Goal: Transaction & Acquisition: Book appointment/travel/reservation

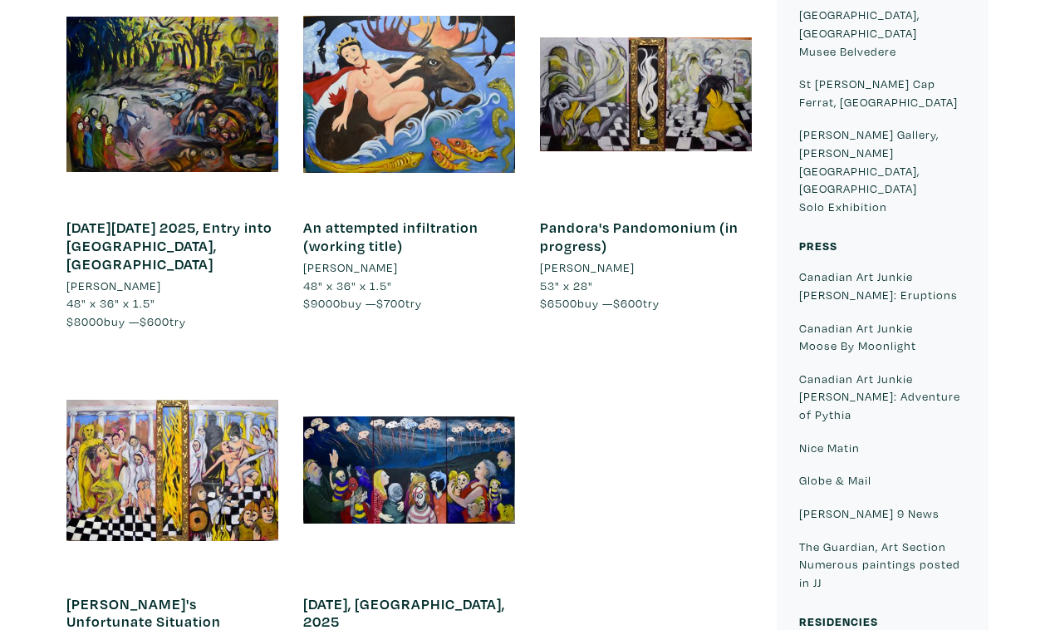
scroll to position [1048, 0]
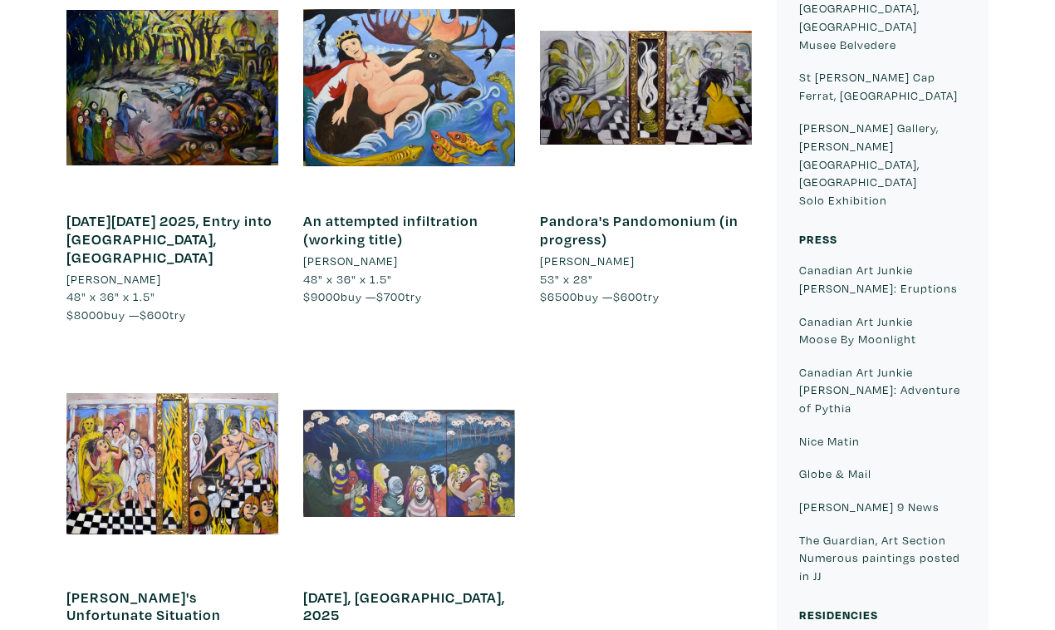
click at [439, 357] on div at bounding box center [409, 463] width 212 height 212
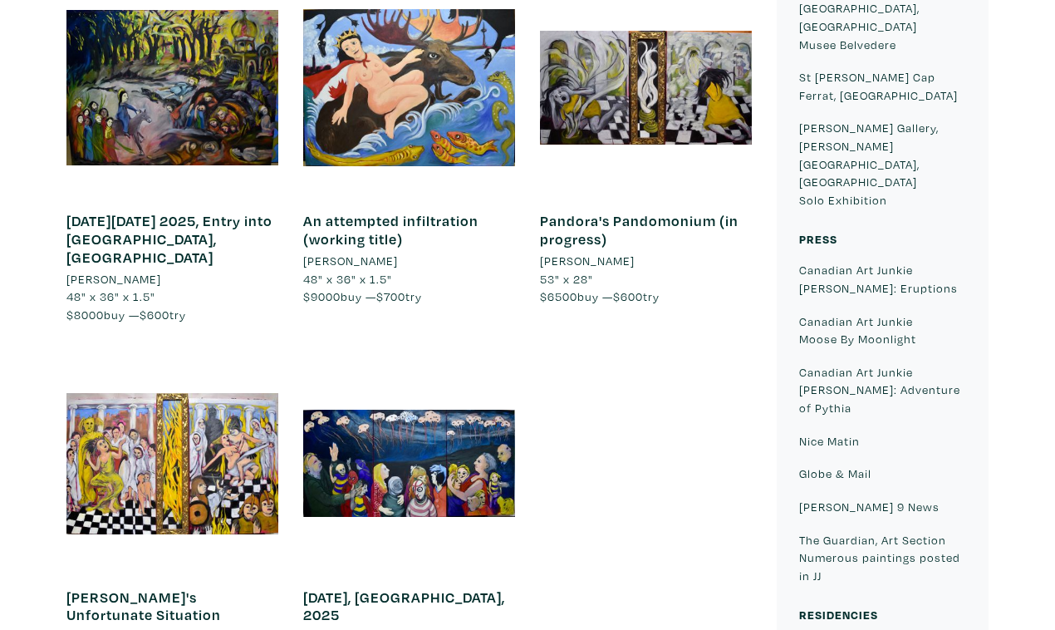
scroll to position [0, 0]
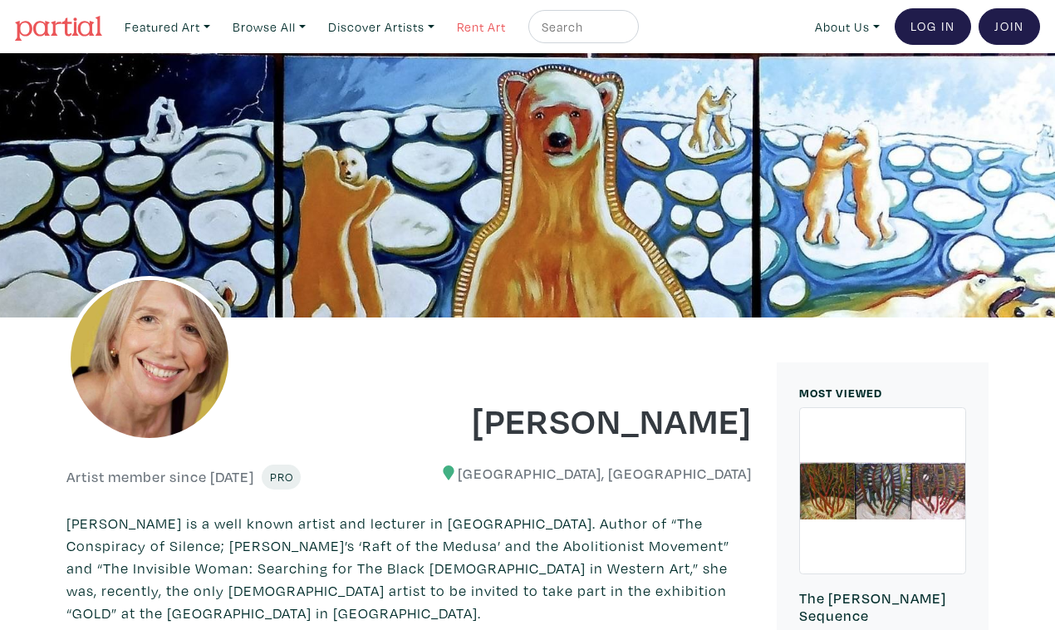
click at [458, 25] on link "Rent Art" at bounding box center [481, 27] width 64 height 34
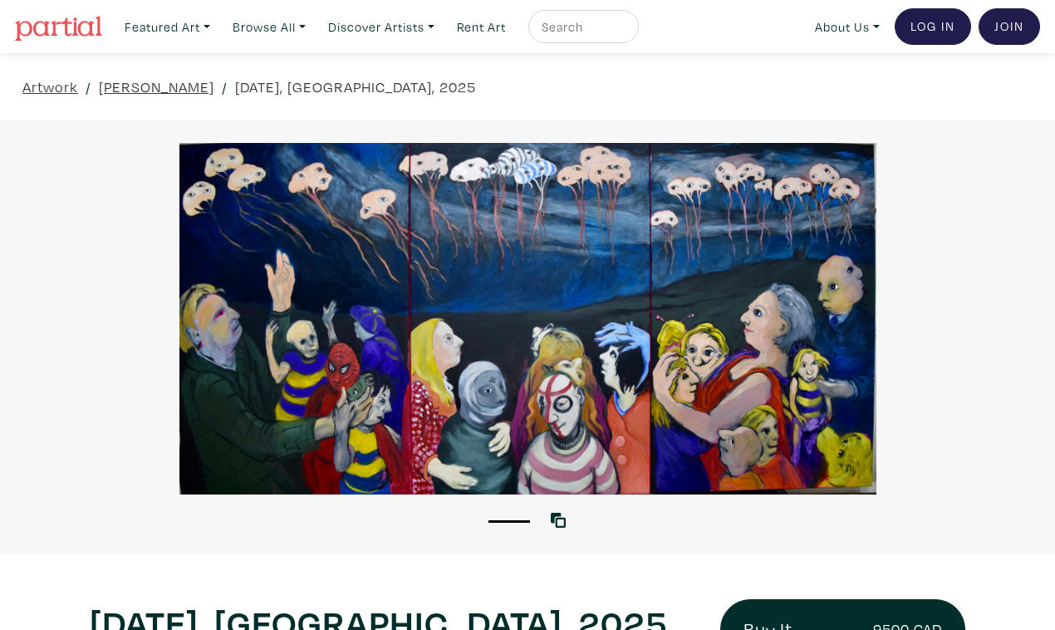
click at [950, 400] on div at bounding box center [527, 318] width 1055 height 351
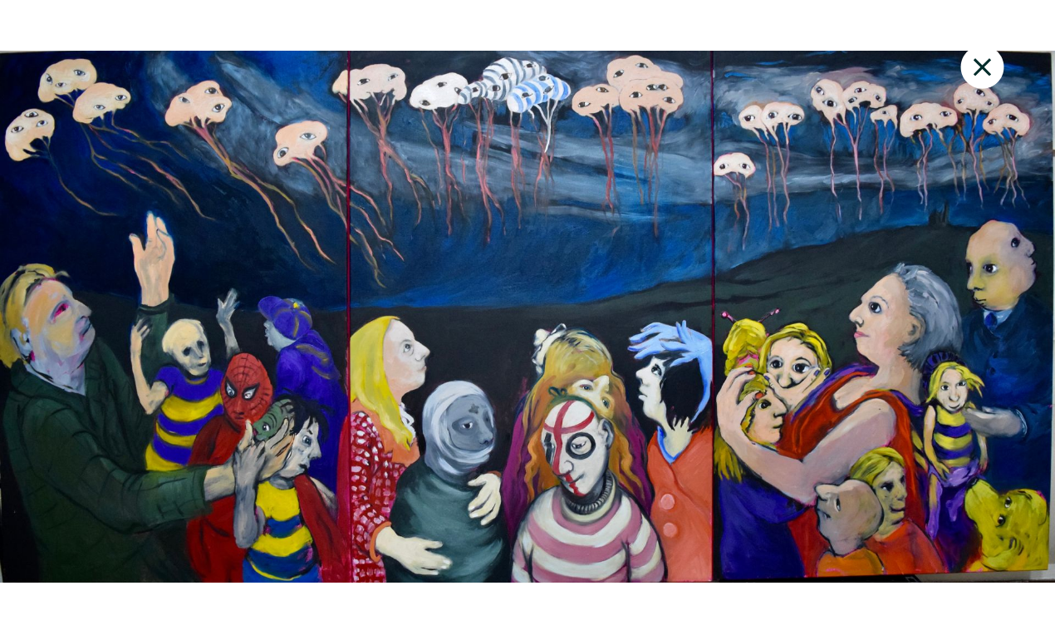
click at [783, 603] on div at bounding box center [527, 316] width 1055 height 589
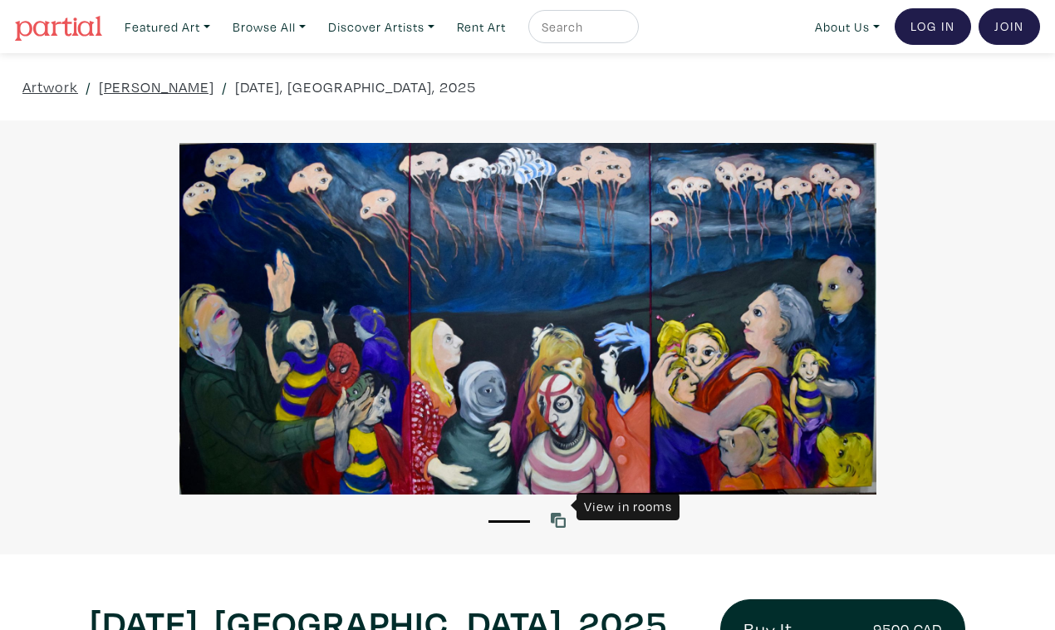
click at [560, 512] on icon at bounding box center [558, 519] width 15 height 15
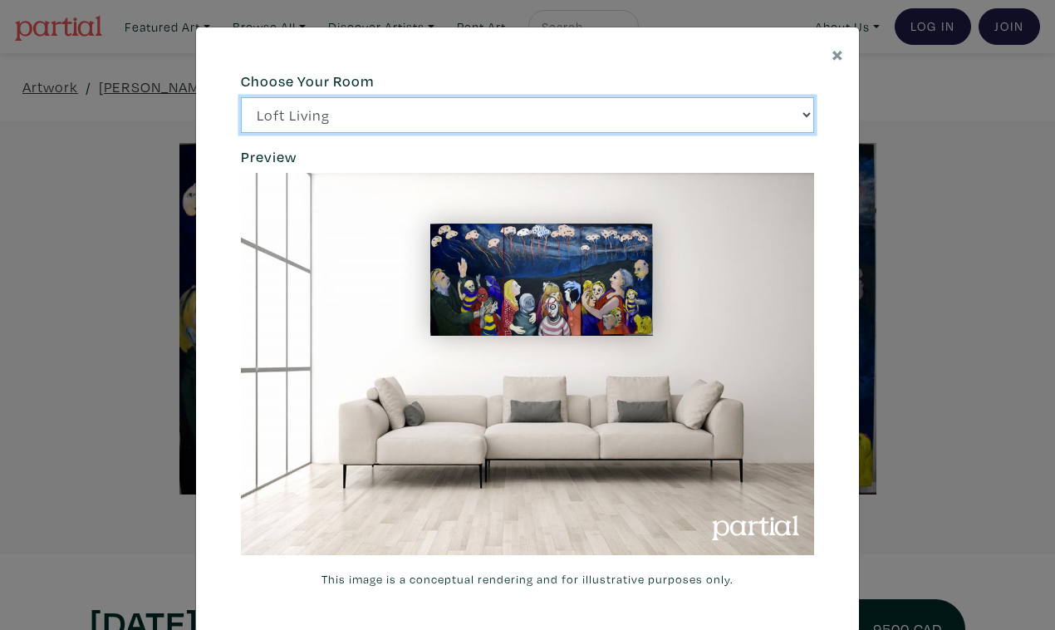
click option "Bright Bedroom" at bounding box center [0, 0] width 0 height 0
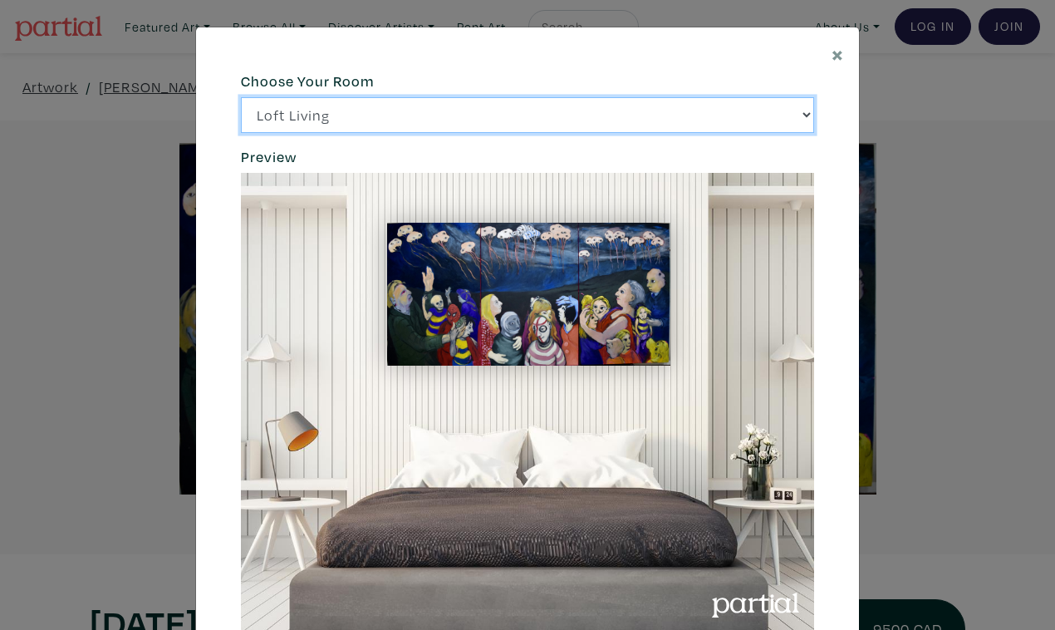
click option "City Office" at bounding box center [0, 0] width 0 height 0
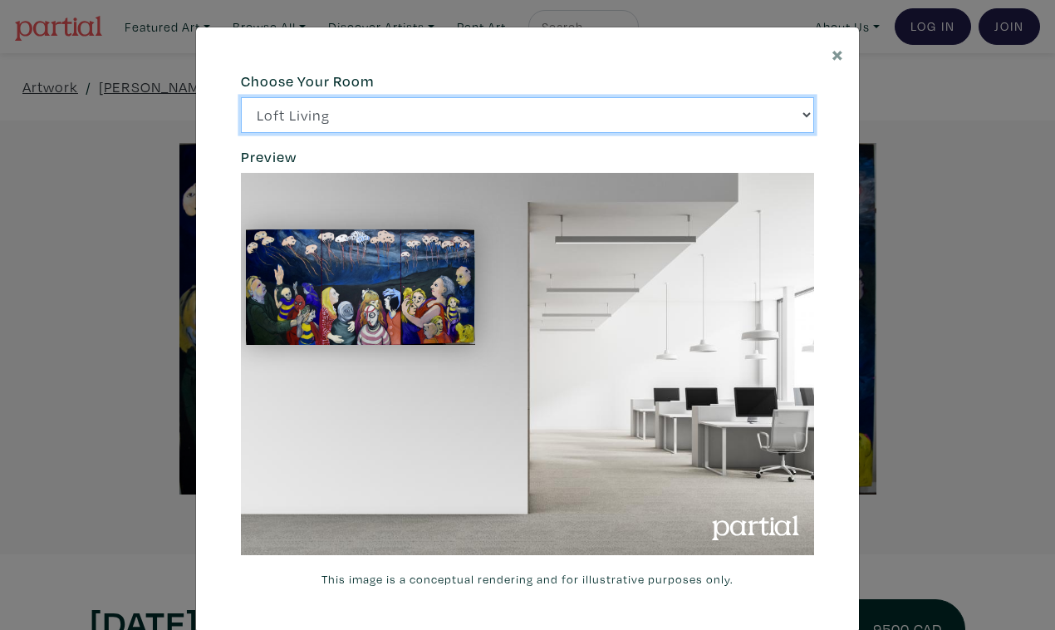
select select "/thumb/phpThumb.php?src=https%3A%2F%2Flabs.partial.gallery%2Fprojects%2Frenderi…"
click option "Gallery Space" at bounding box center [0, 0] width 0 height 0
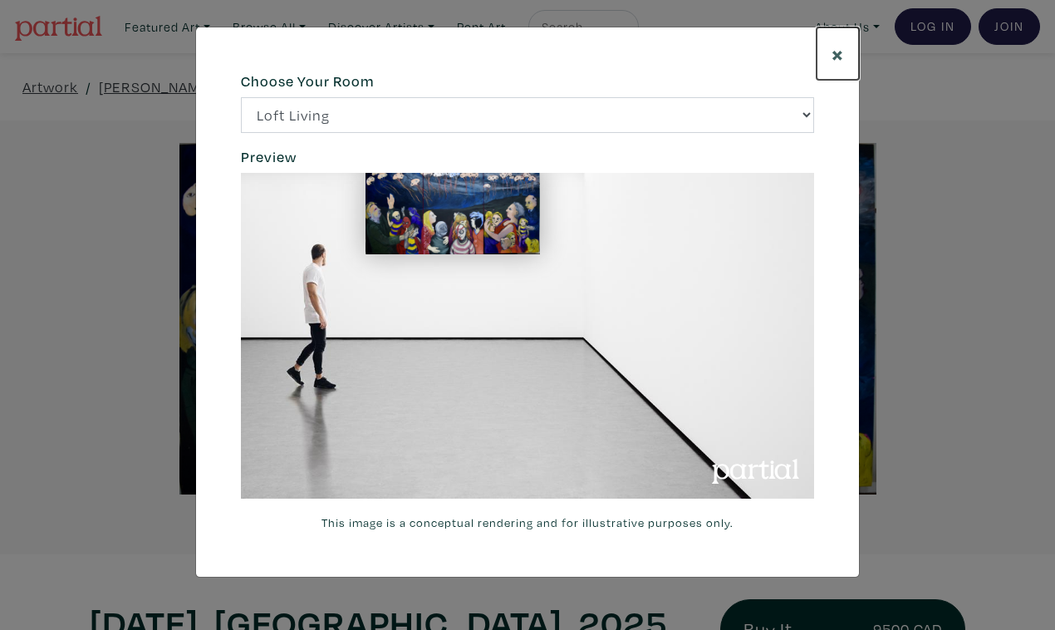
click at [839, 42] on span "×" at bounding box center [837, 53] width 12 height 29
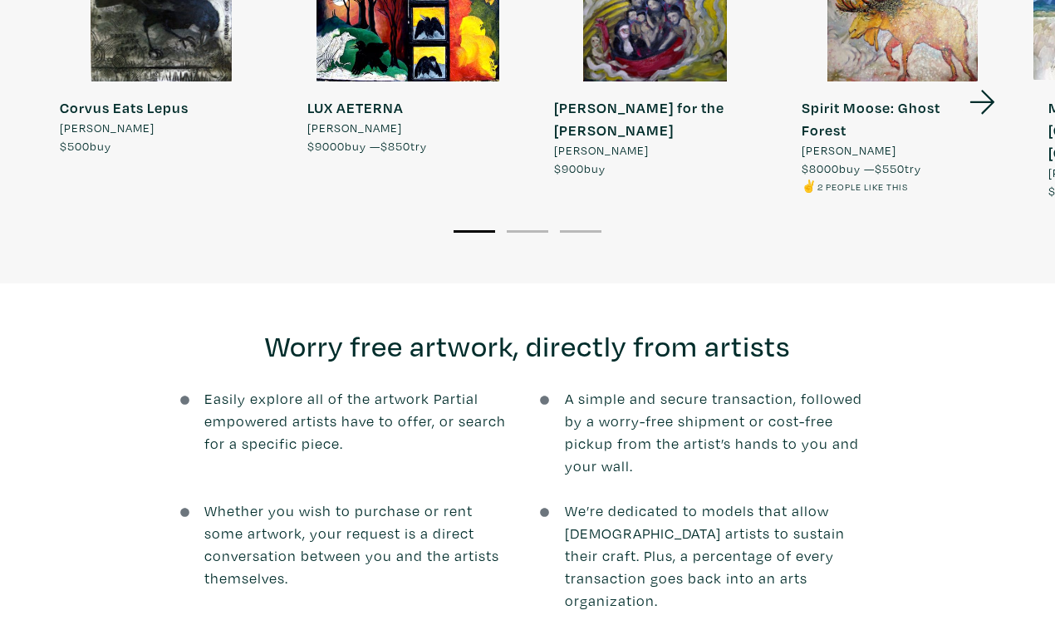
scroll to position [1574, 0]
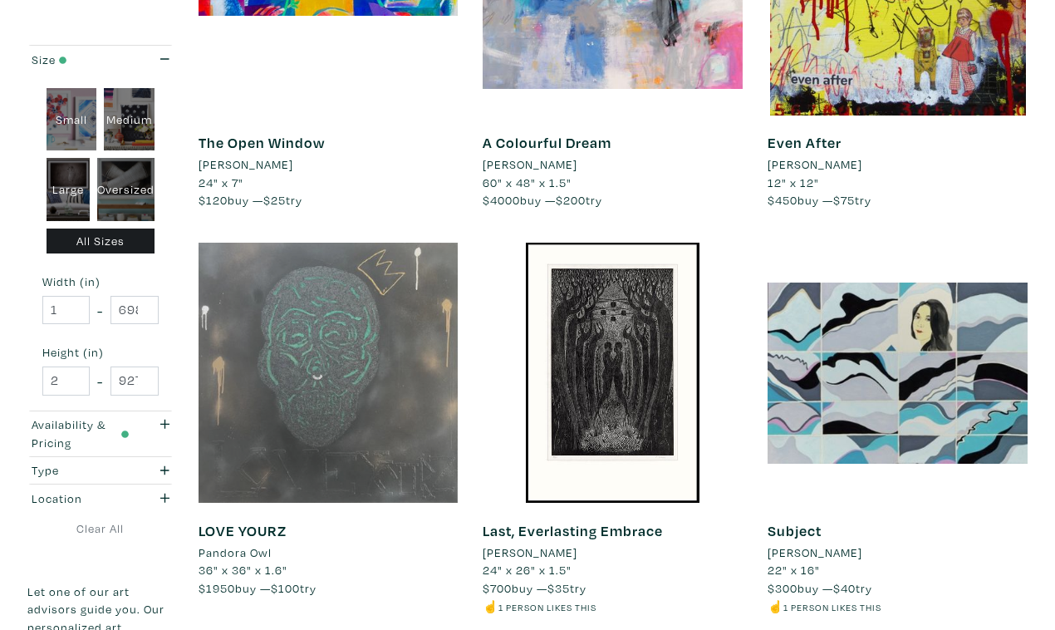
scroll to position [426, 0]
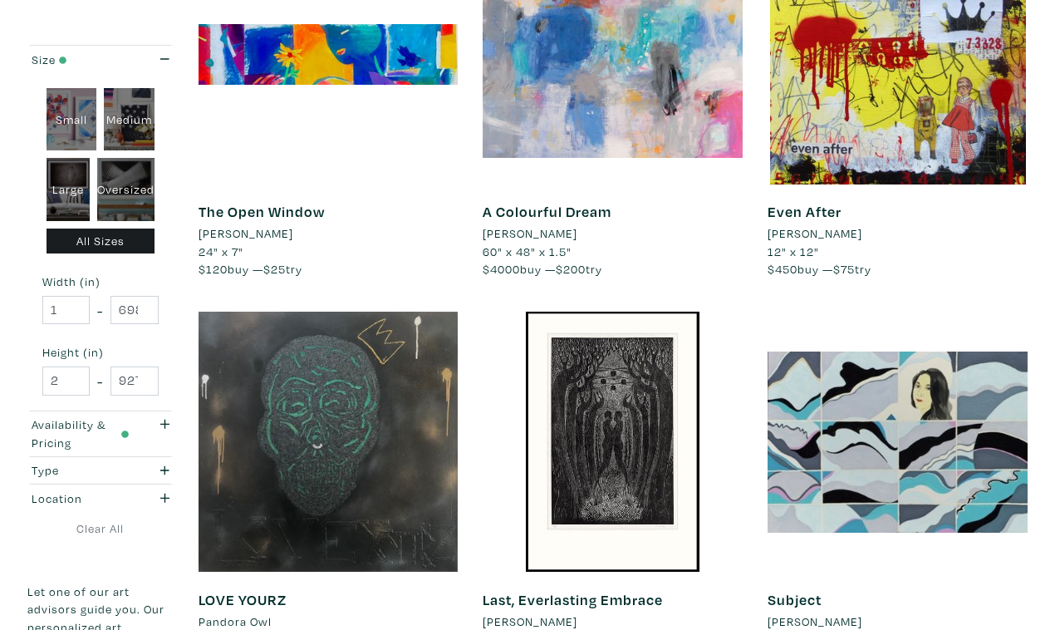
click at [126, 169] on div "Oversized" at bounding box center [125, 189] width 57 height 63
type input "48"
type input "400"
type input "48"
type input "121"
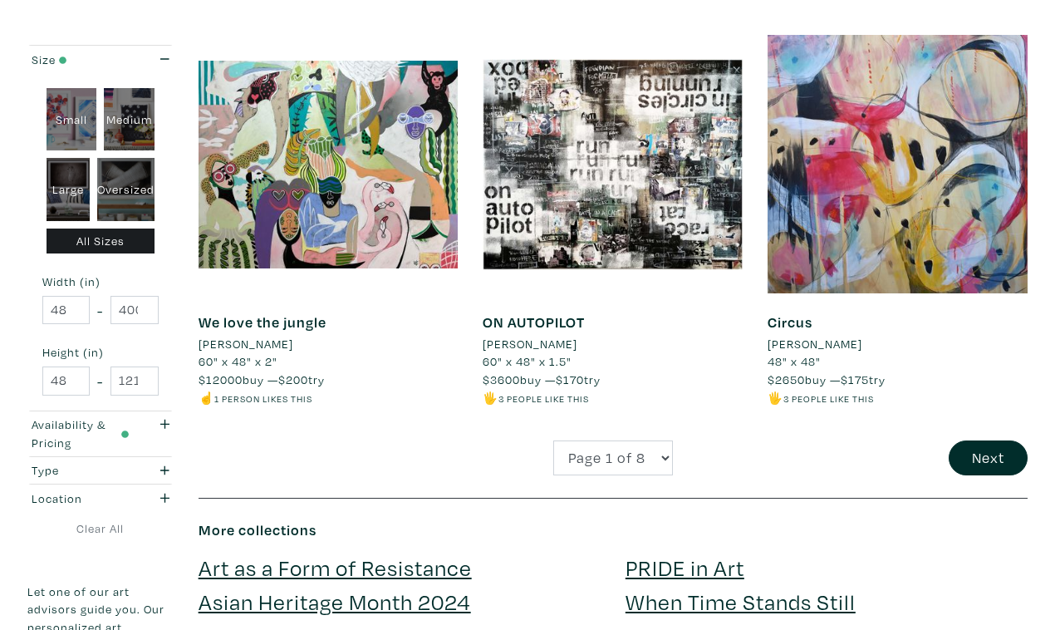
scroll to position [3178, 0]
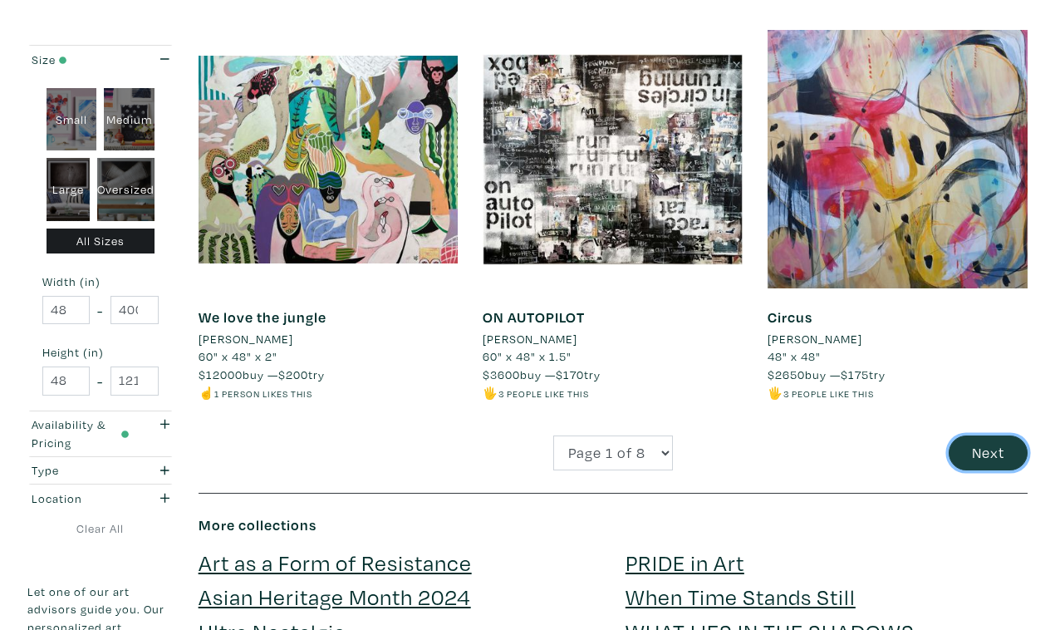
click at [995, 435] on button "Next" at bounding box center [988, 453] width 79 height 36
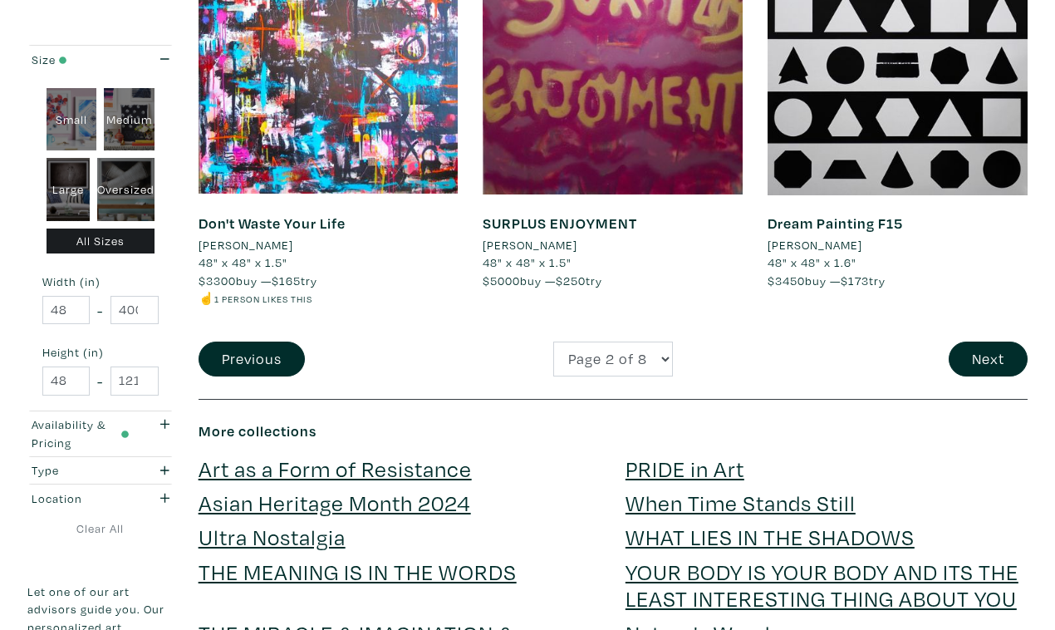
scroll to position [3327, 0]
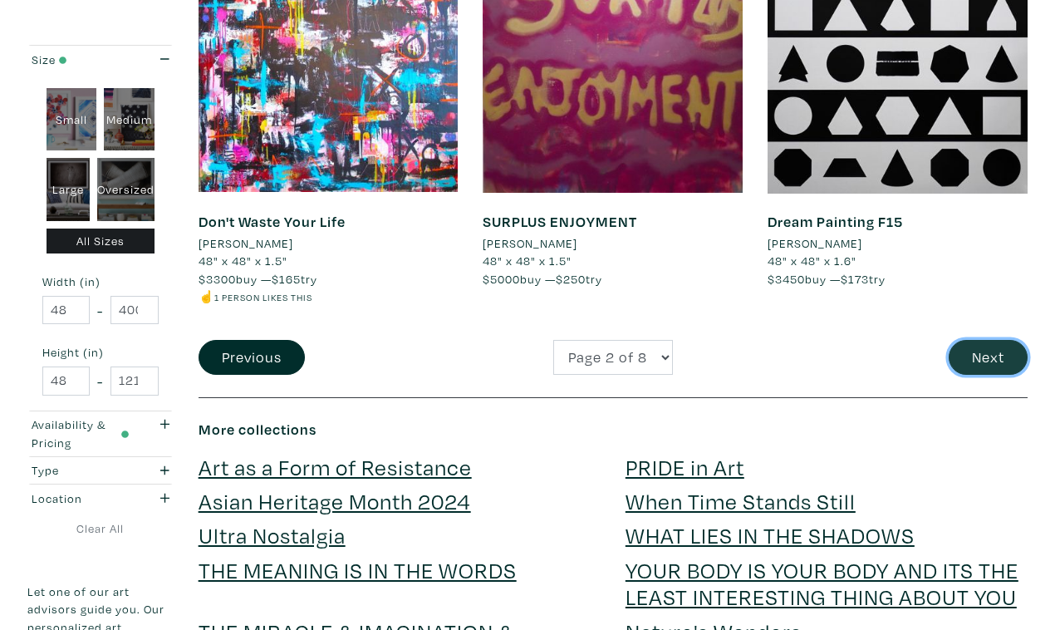
click at [1001, 340] on button "Next" at bounding box center [988, 358] width 79 height 36
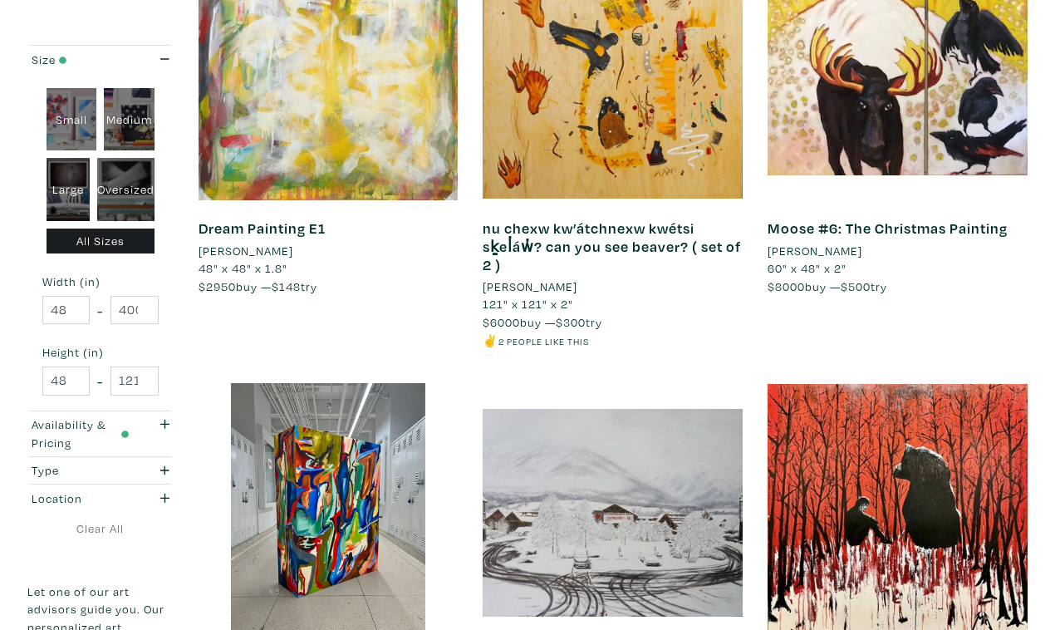
scroll to position [2872, 0]
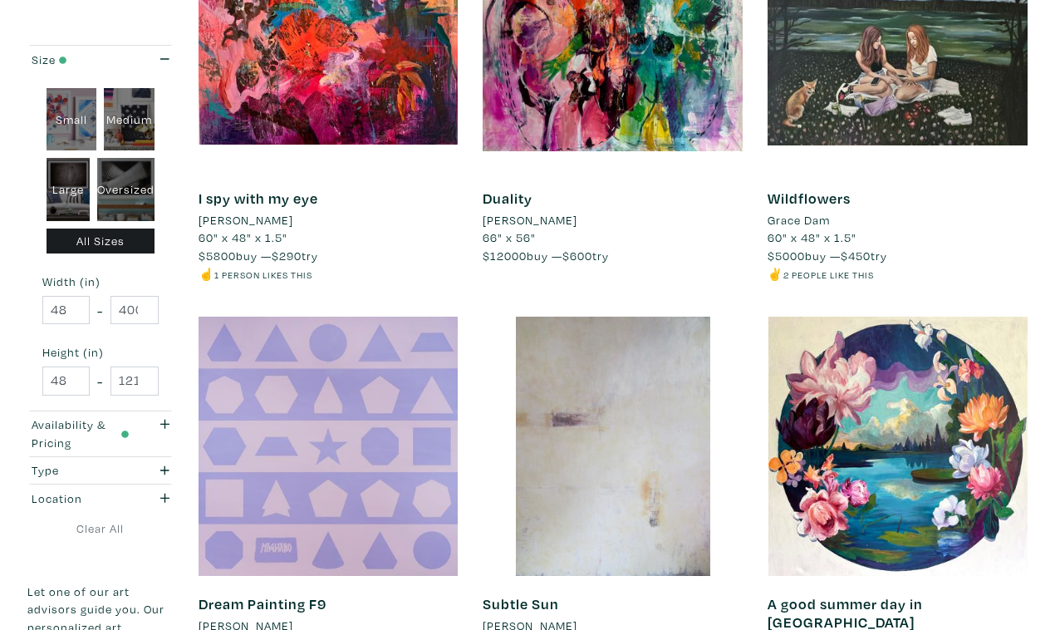
scroll to position [2840, 0]
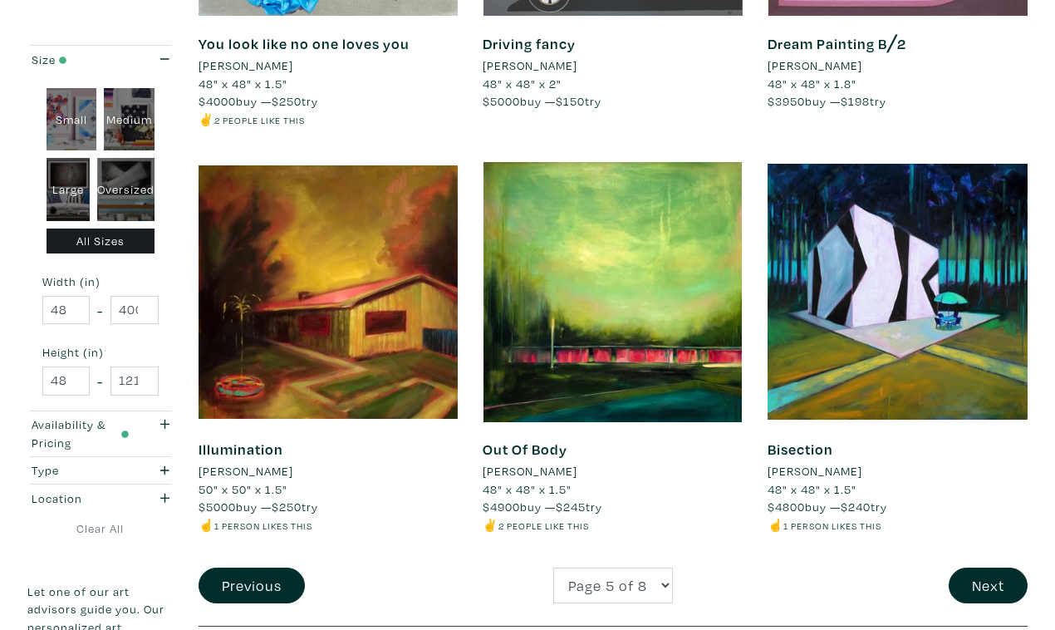
scroll to position [3030, 0]
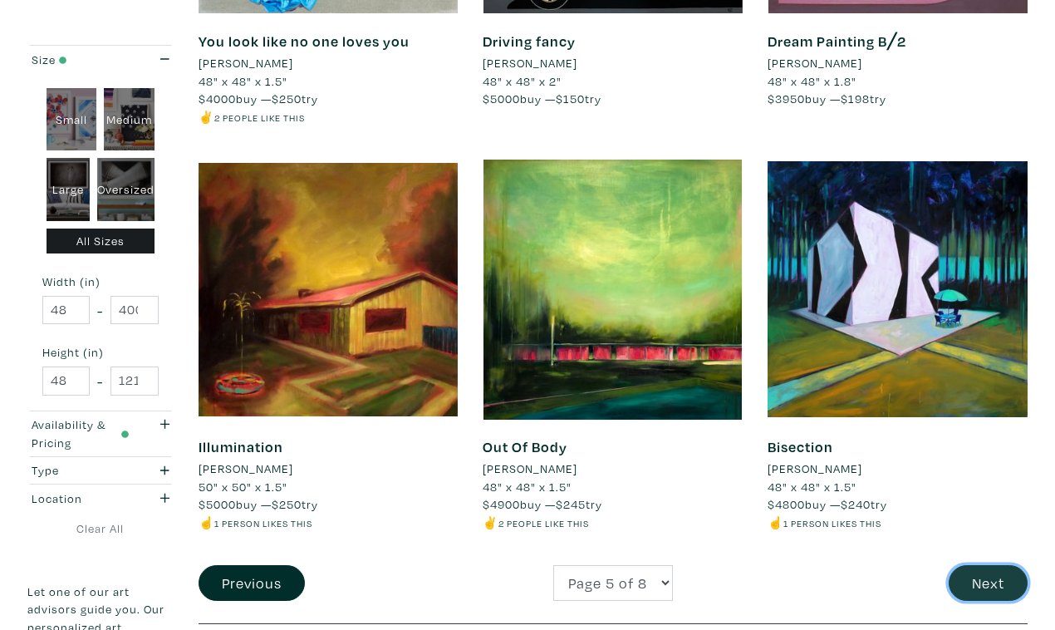
click at [1001, 565] on button "Next" at bounding box center [988, 583] width 79 height 36
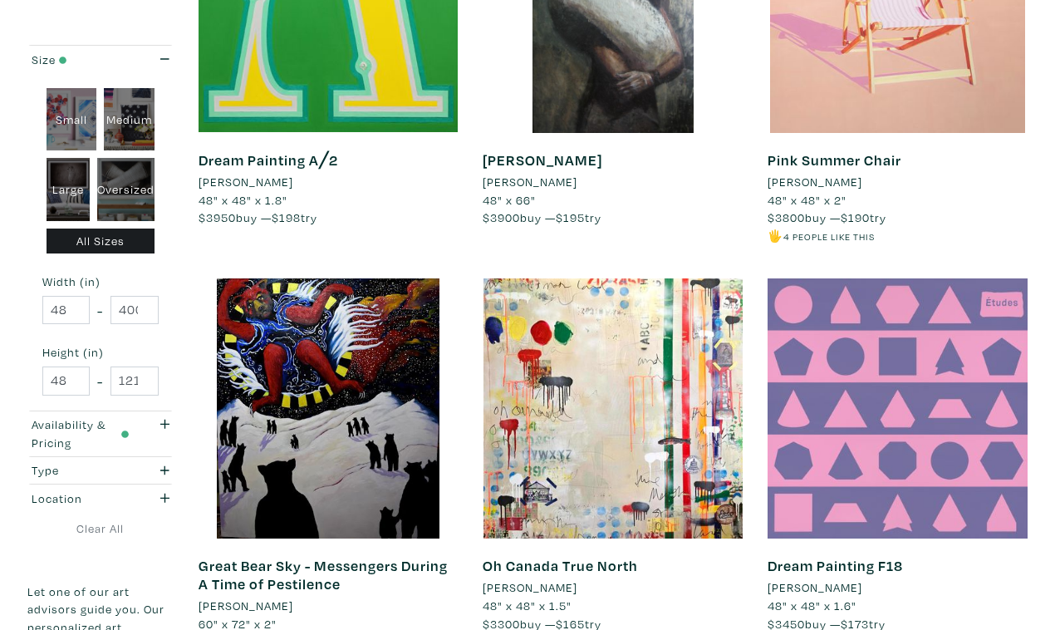
scroll to position [2959, 0]
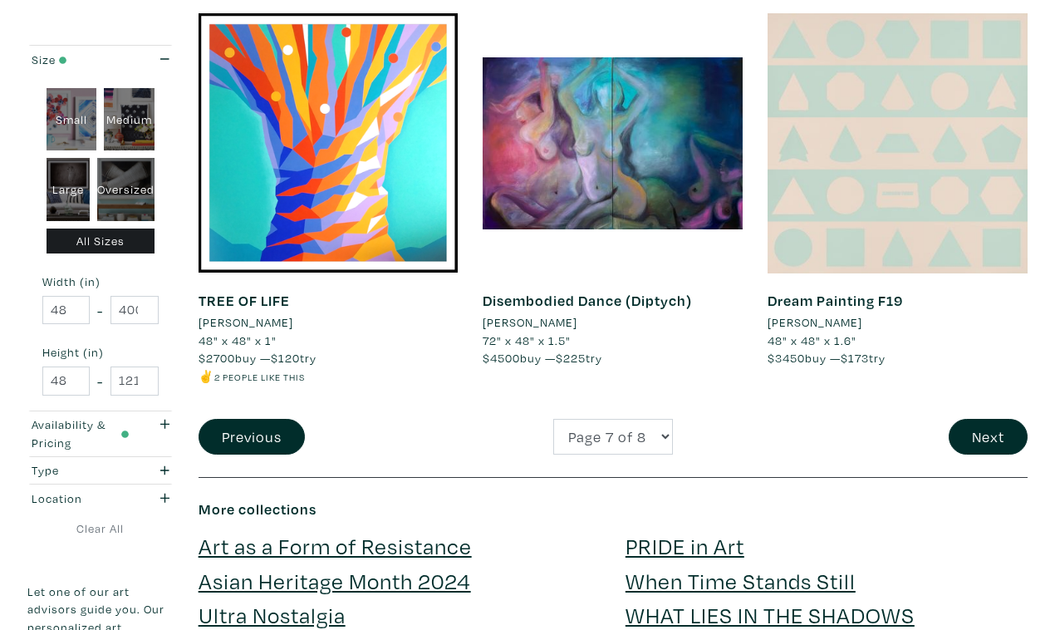
scroll to position [3180, 0]
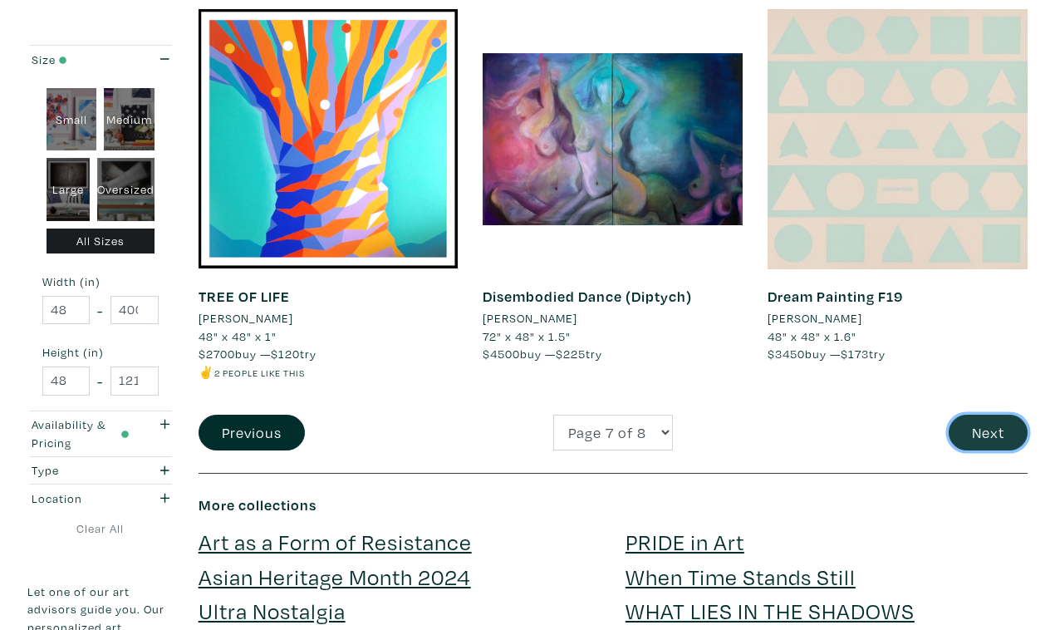
click at [983, 414] on button "Next" at bounding box center [988, 432] width 79 height 36
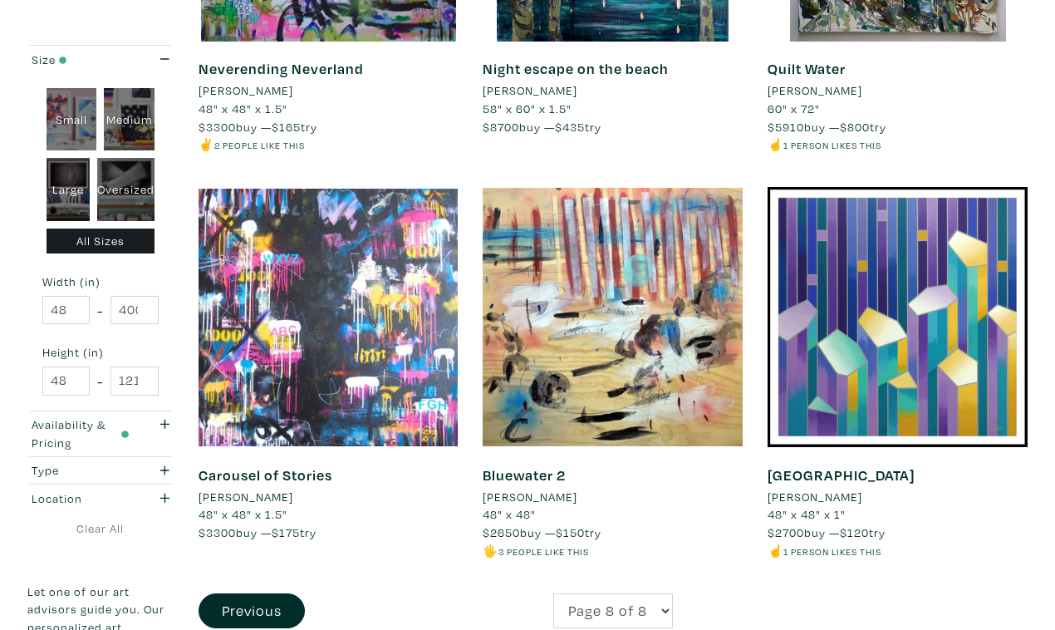
scroll to position [970, 0]
